Goal: Find specific page/section: Find specific page/section

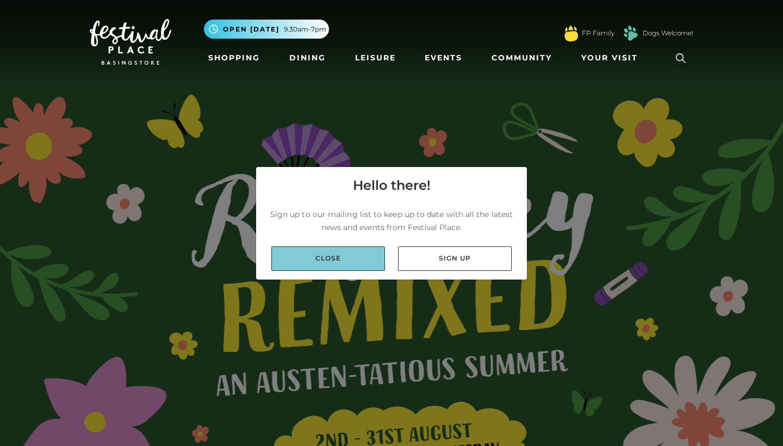
click at [377, 264] on link "Close" at bounding box center [328, 258] width 114 height 24
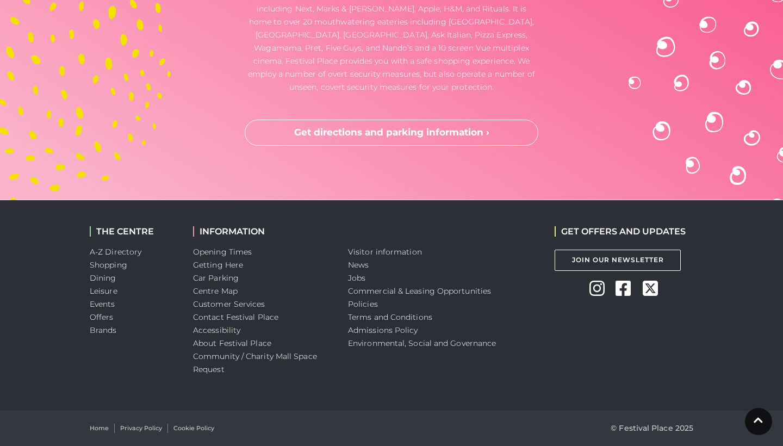
scroll to position [3229, 0]
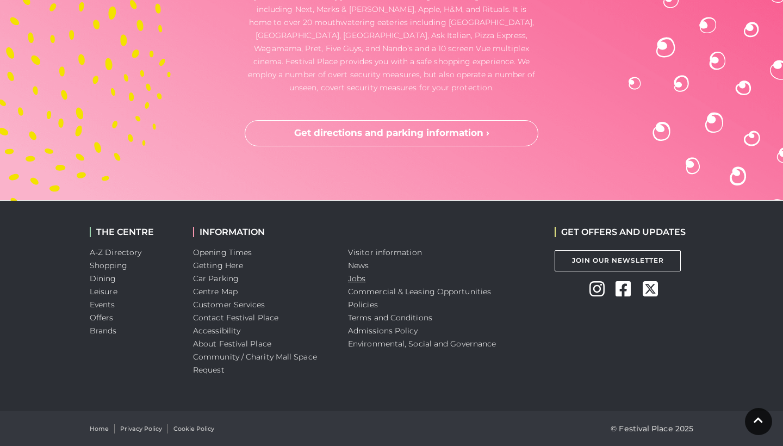
click at [362, 279] on link "Jobs" at bounding box center [356, 279] width 17 height 10
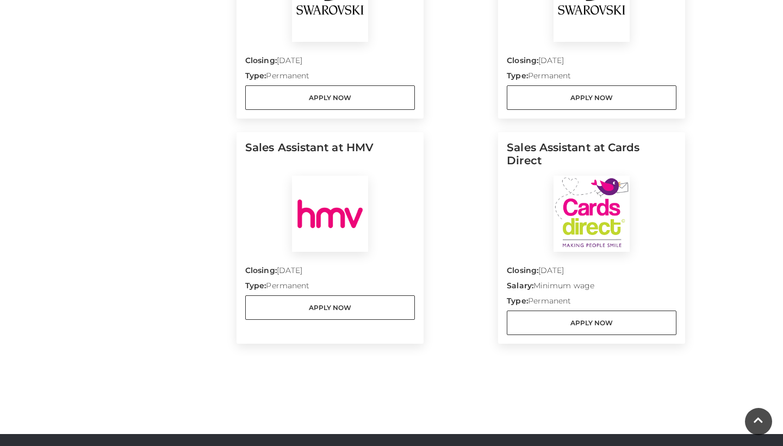
scroll to position [1142, 0]
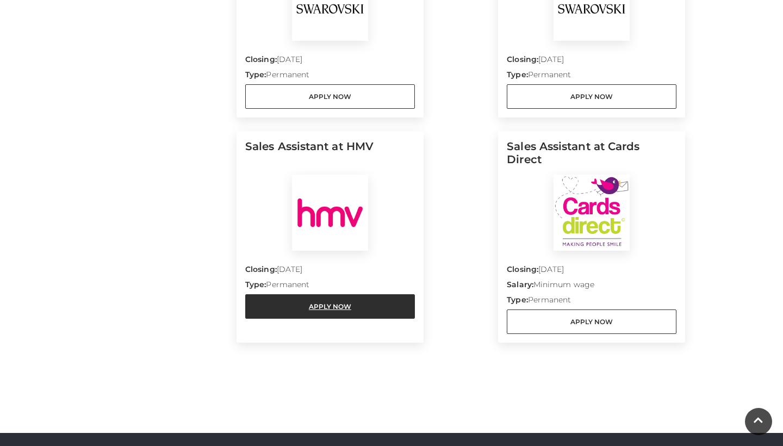
click at [342, 294] on link "Apply Now" at bounding box center [330, 306] width 170 height 24
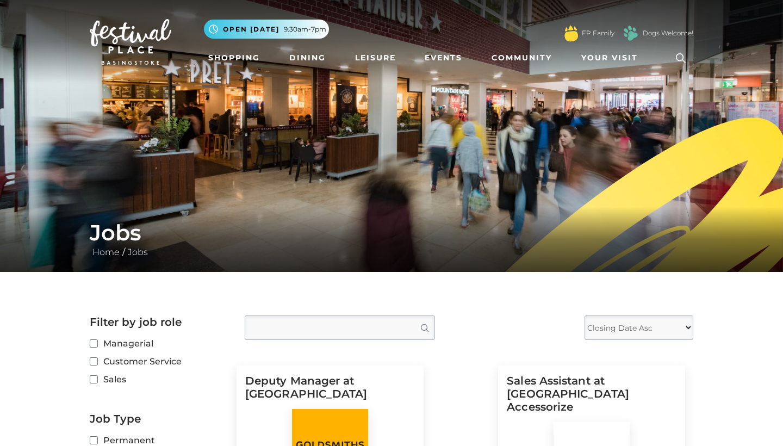
scroll to position [0, 0]
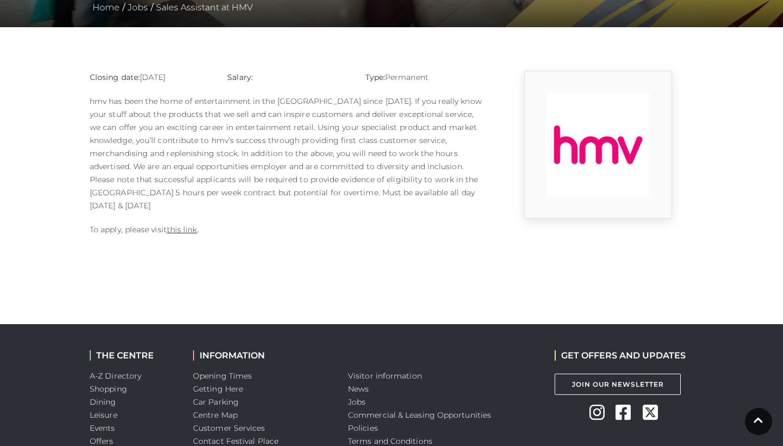
scroll to position [245, 0]
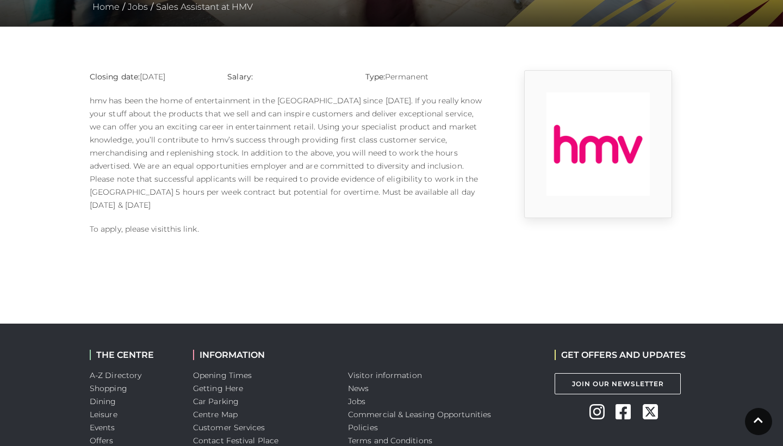
click at [181, 224] on link "this link" at bounding box center [182, 229] width 30 height 10
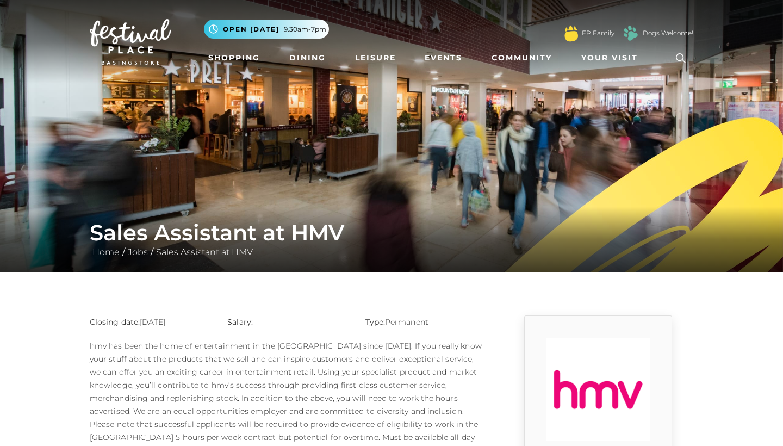
scroll to position [0, 0]
